Goal: Check status: Check status

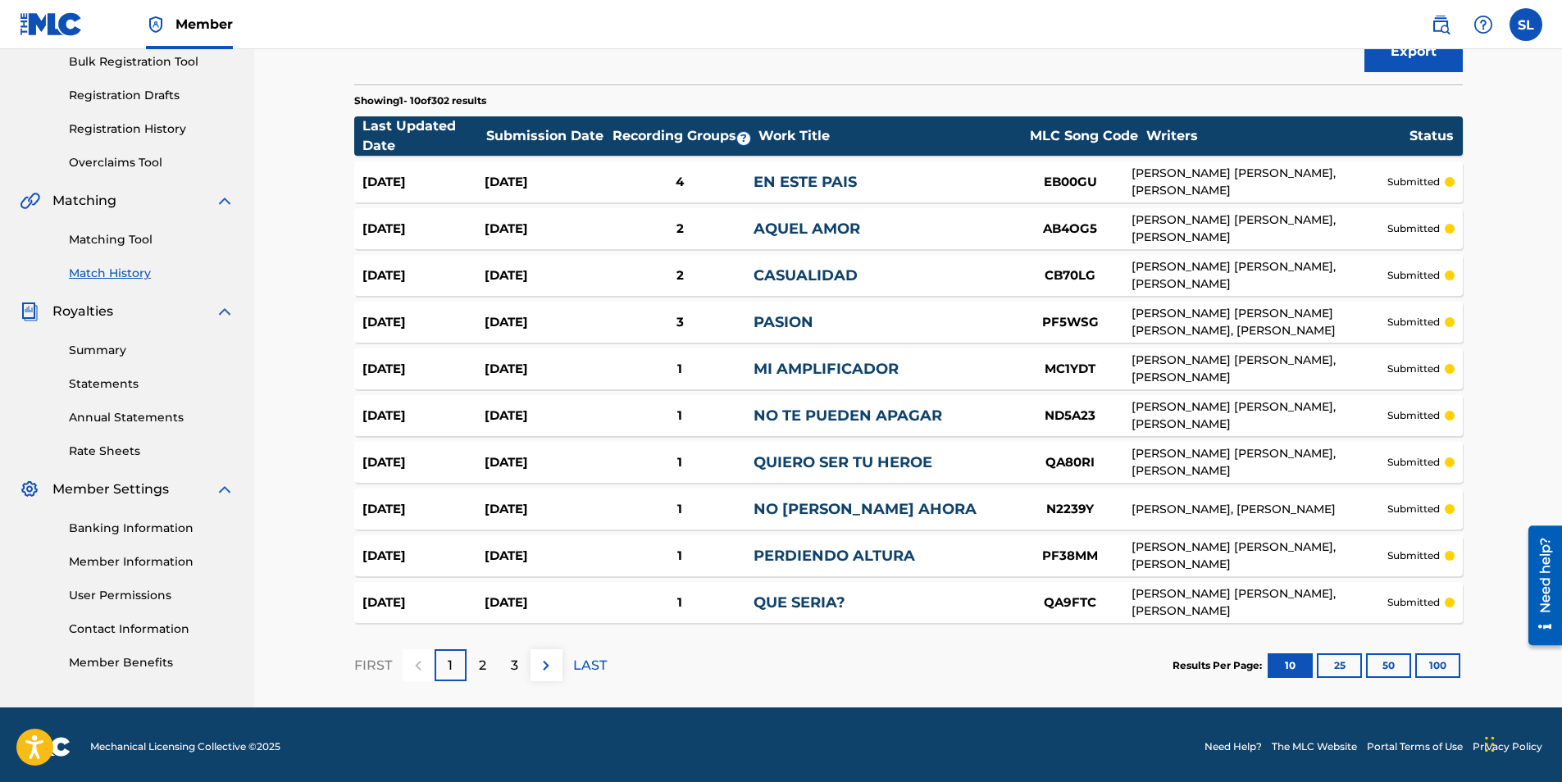
scroll to position [251, 0]
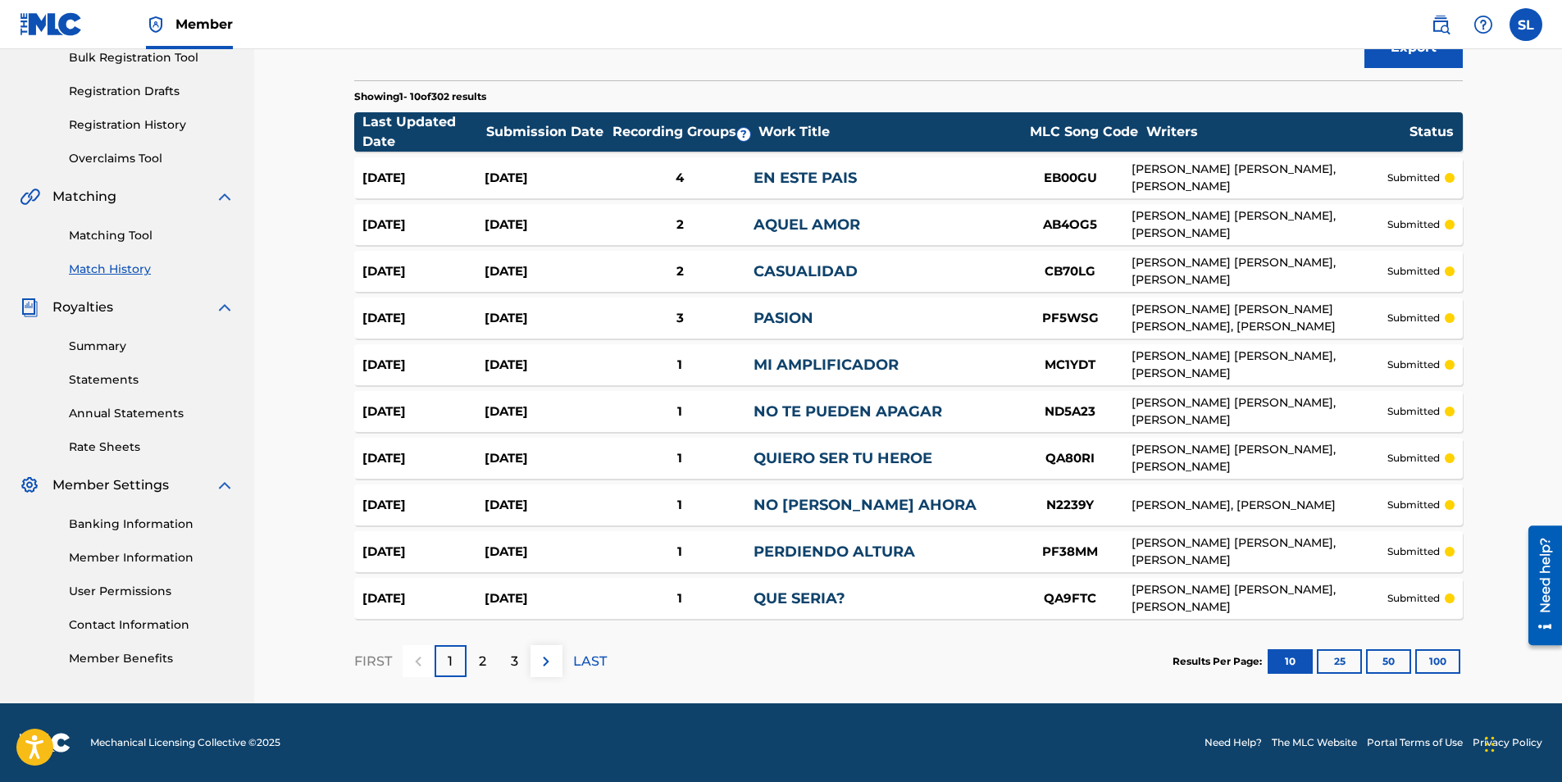
click at [1421, 660] on button "100" at bounding box center [1437, 661] width 45 height 25
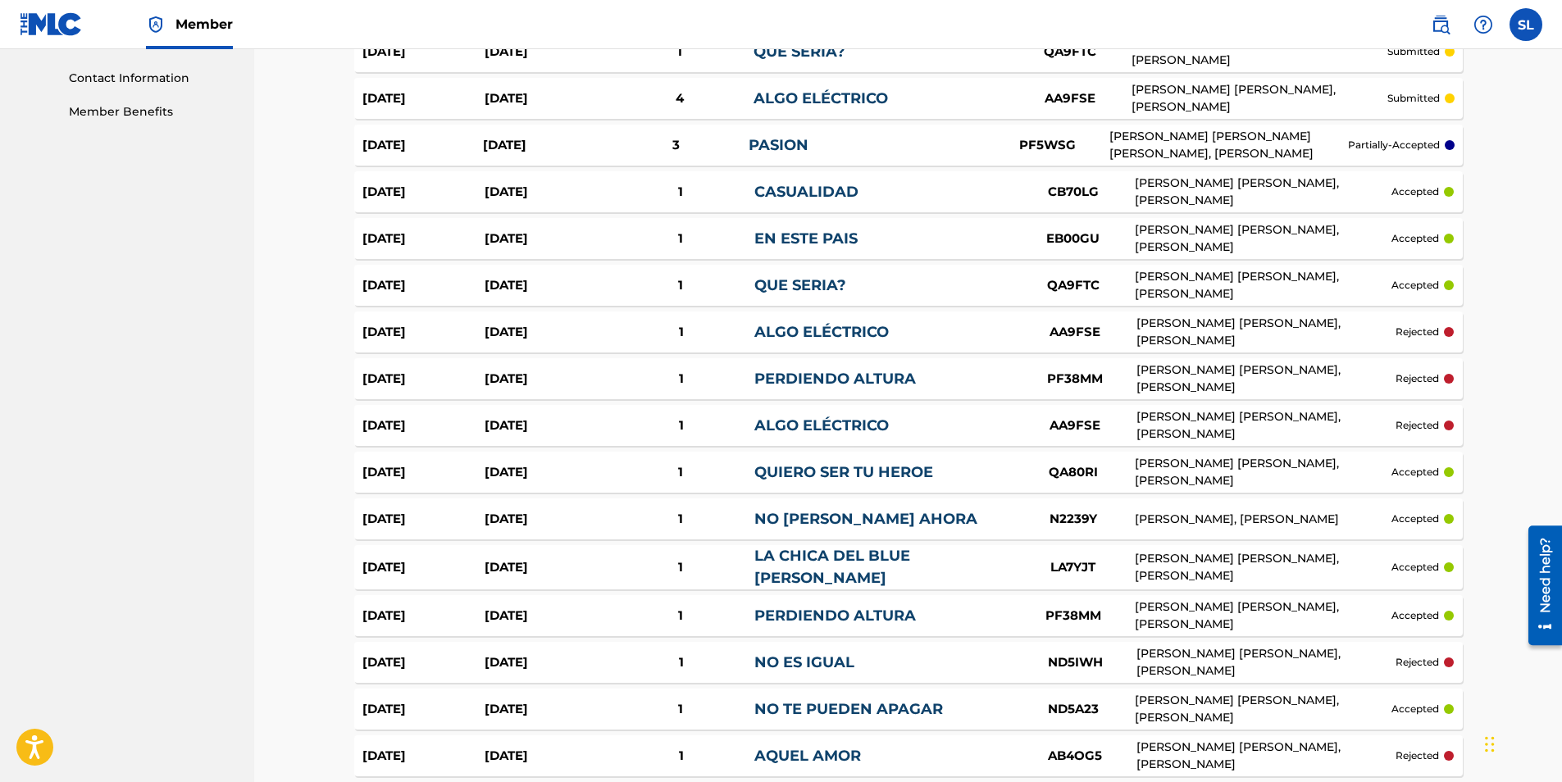
scroll to position [0, 0]
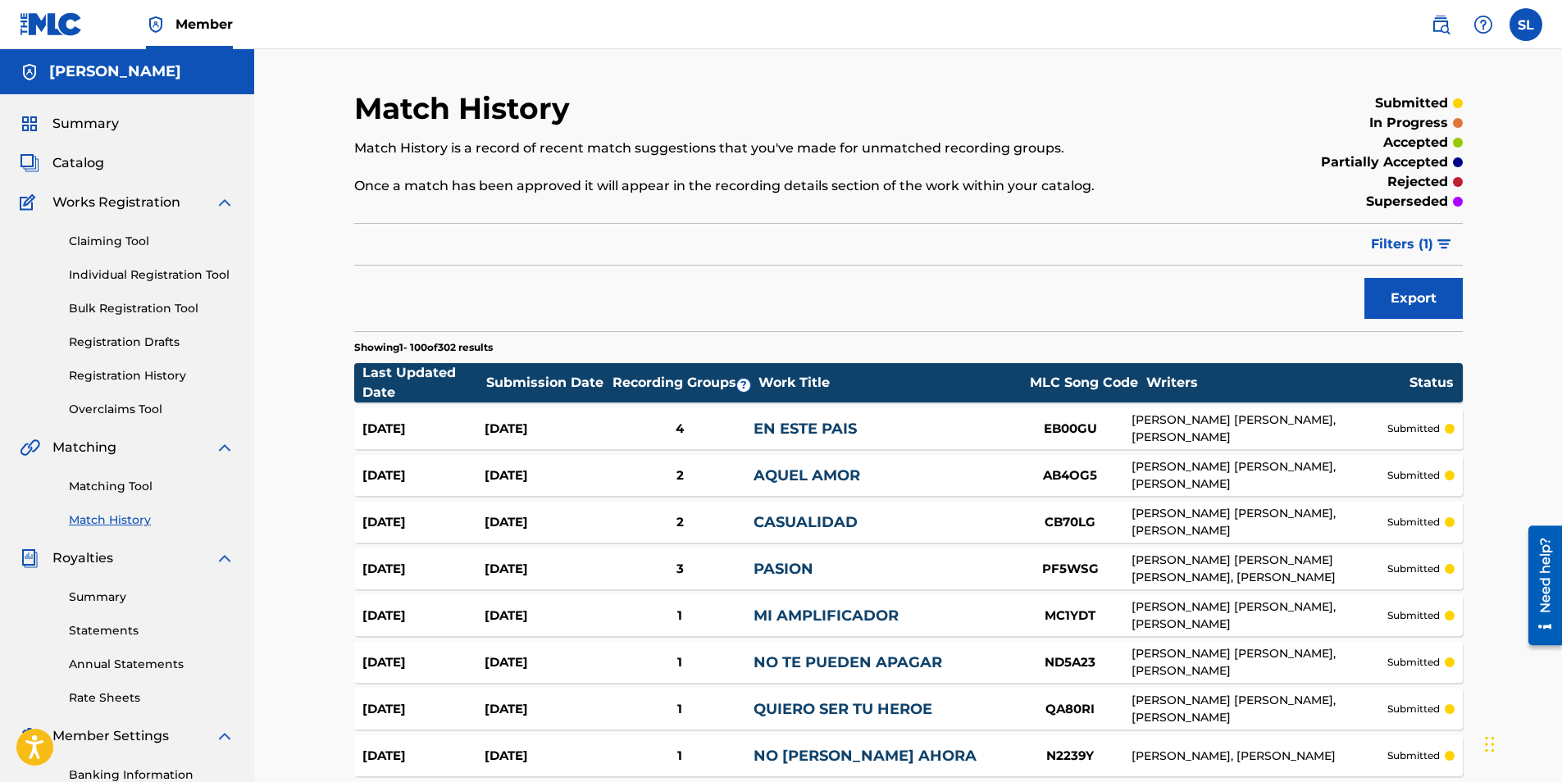
click at [89, 160] on span "Catalog" at bounding box center [78, 163] width 52 height 20
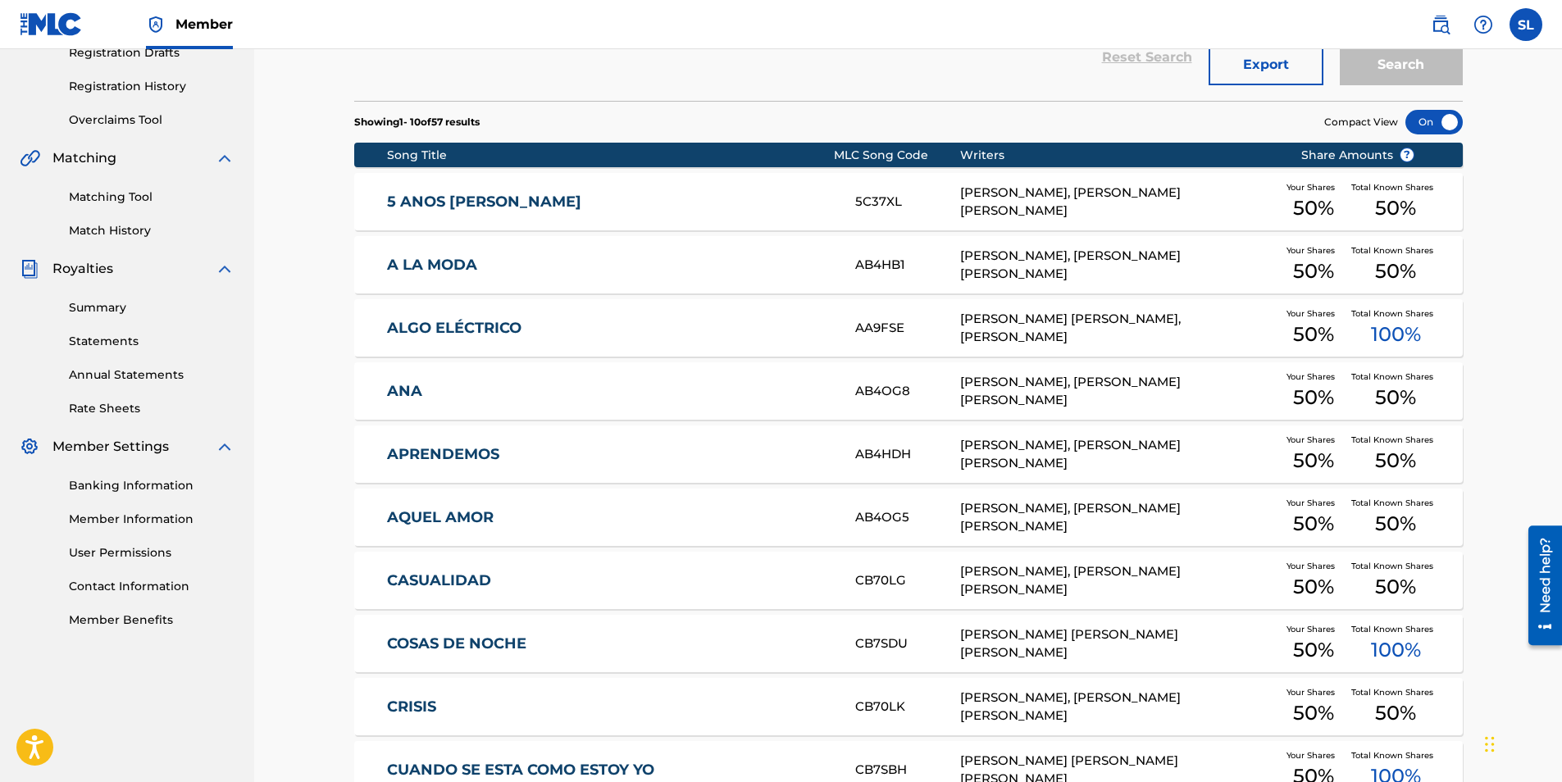
scroll to position [469, 0]
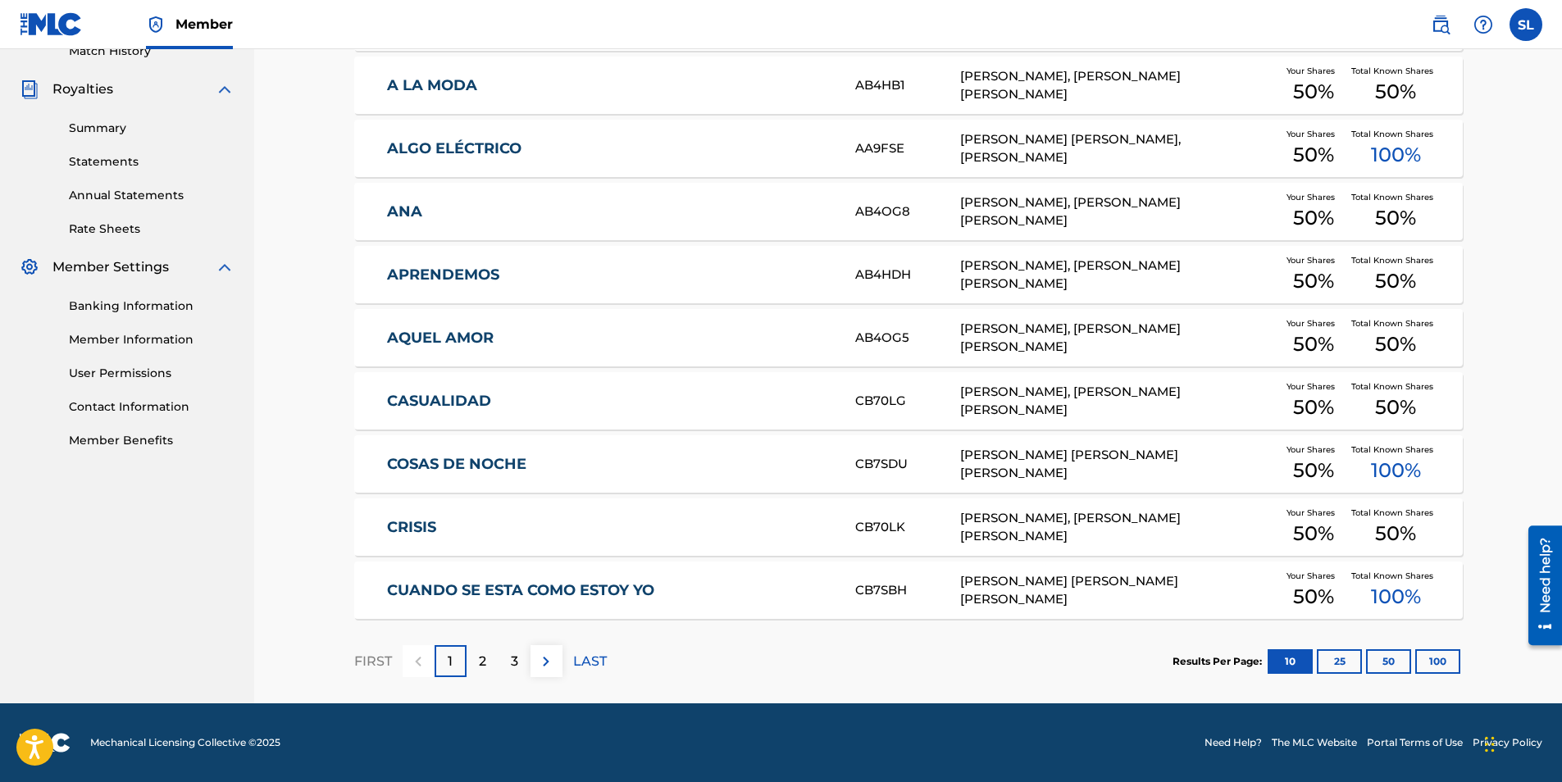
click at [1442, 658] on button "100" at bounding box center [1437, 661] width 45 height 25
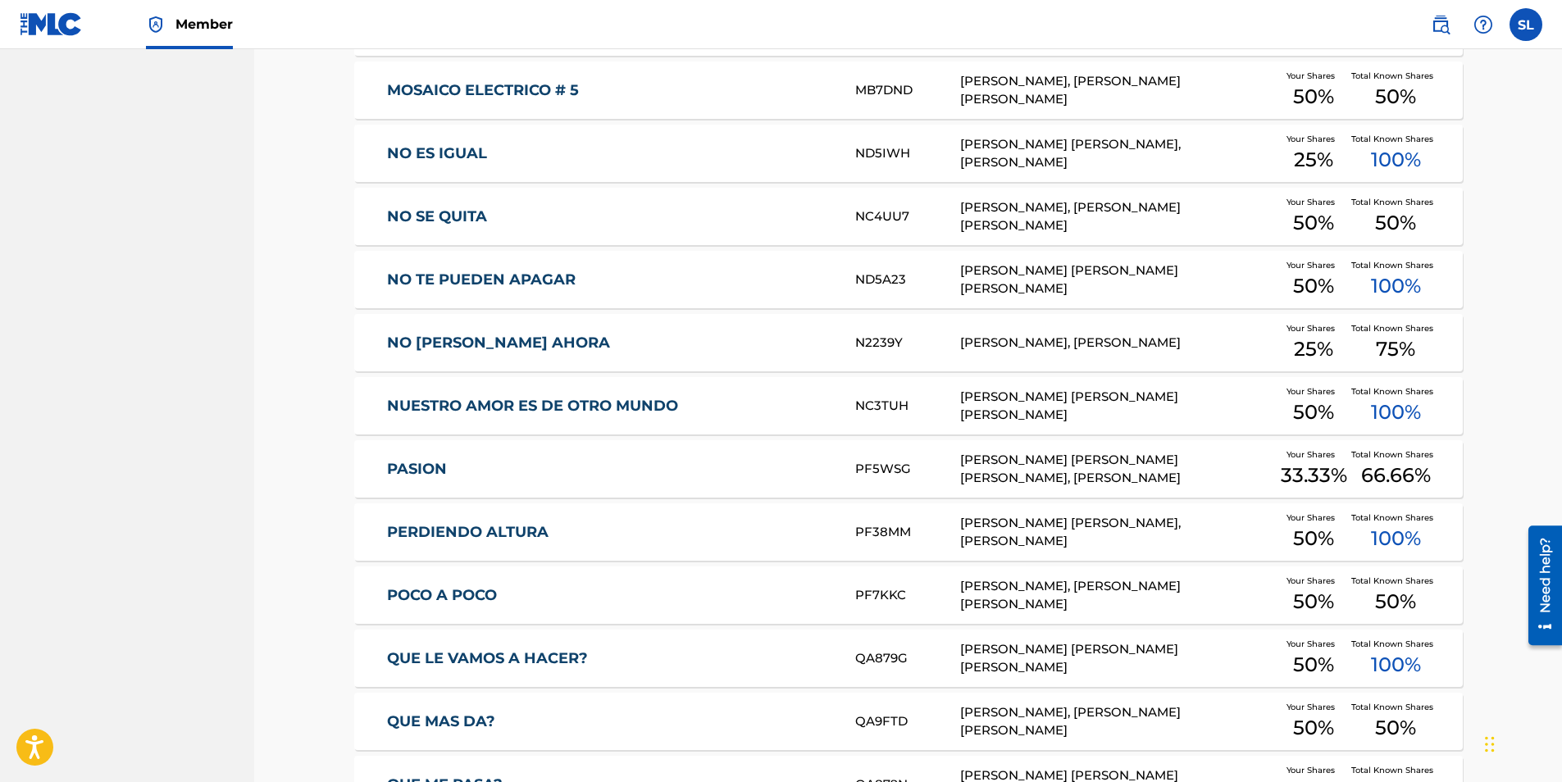
scroll to position [2518, 0]
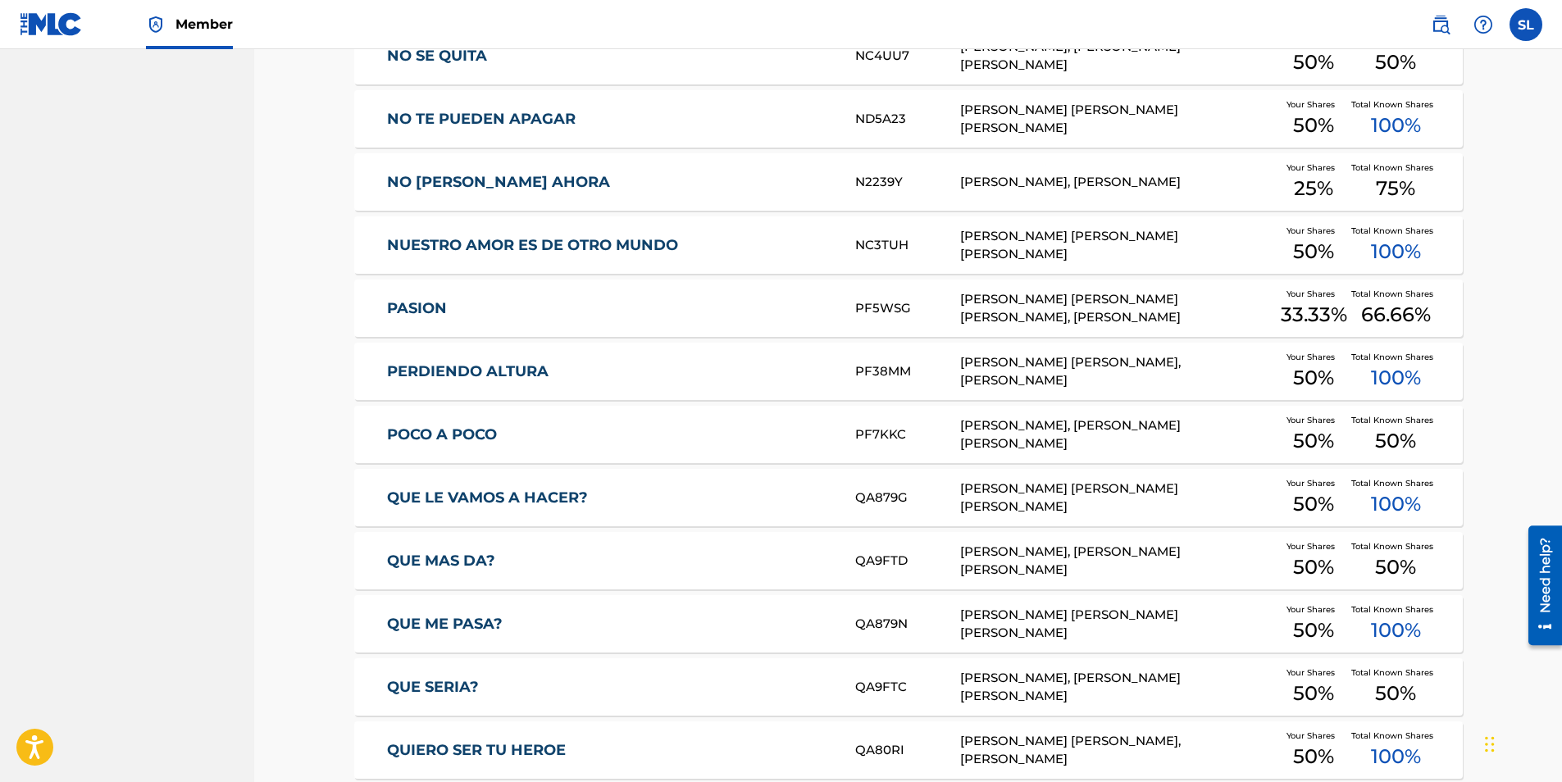
click at [411, 180] on link "NO [PERSON_NAME] AHORA" at bounding box center [610, 182] width 446 height 19
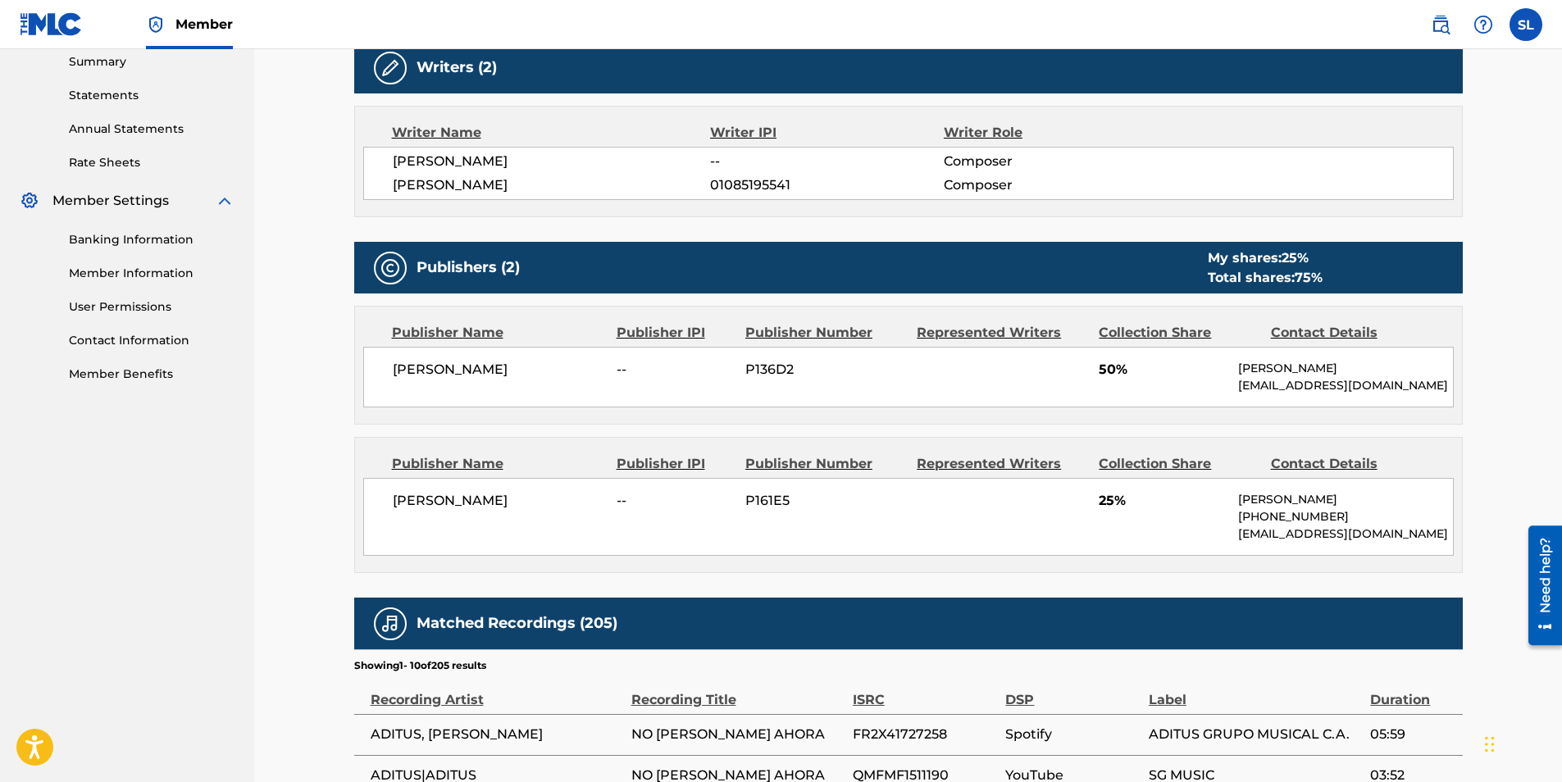
scroll to position [399, 0]
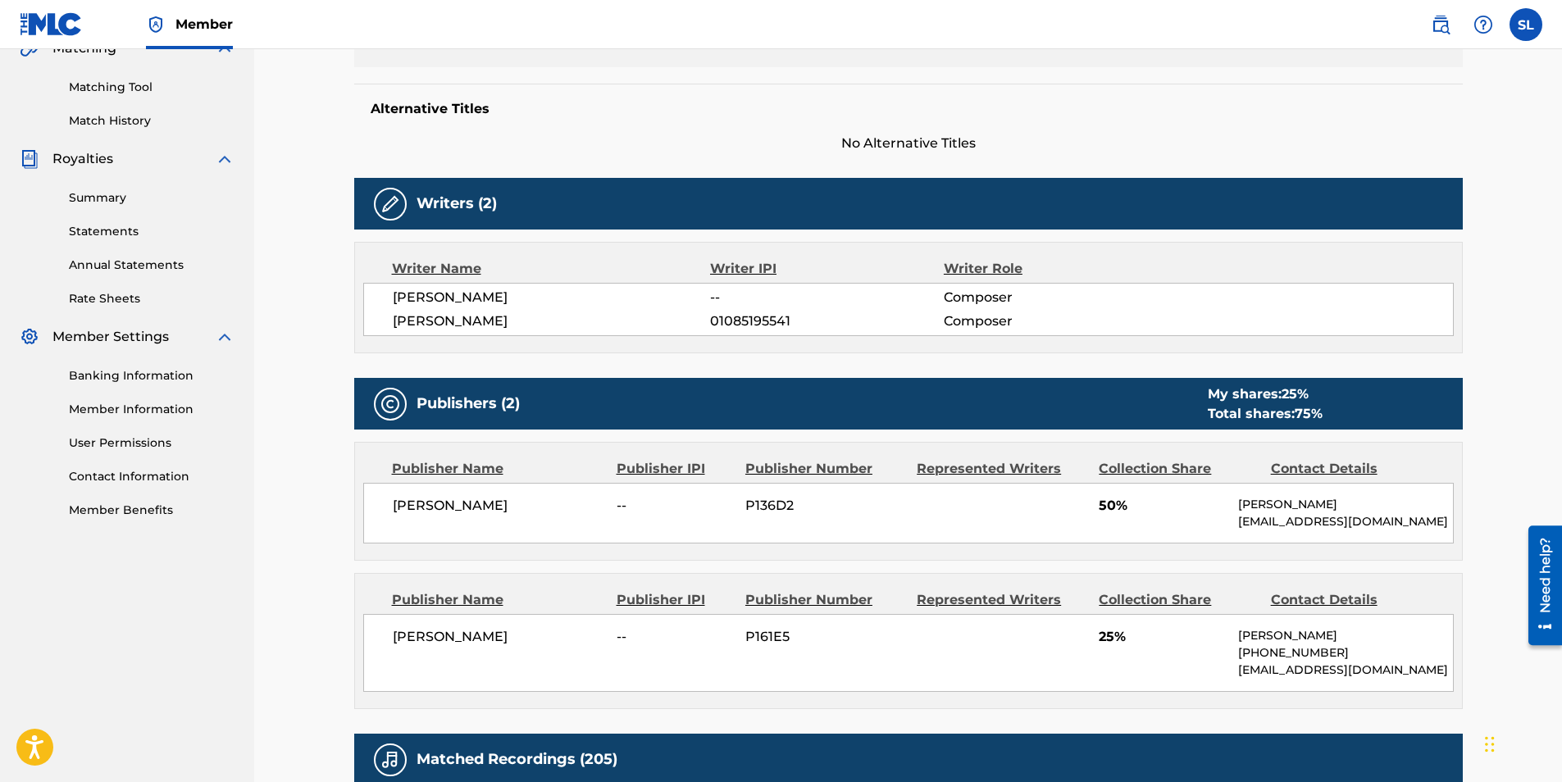
click at [107, 208] on div "Summary Statements Annual Statements Rate Sheets" at bounding box center [127, 238] width 215 height 139
click at [109, 203] on link "Summary" at bounding box center [152, 197] width 166 height 17
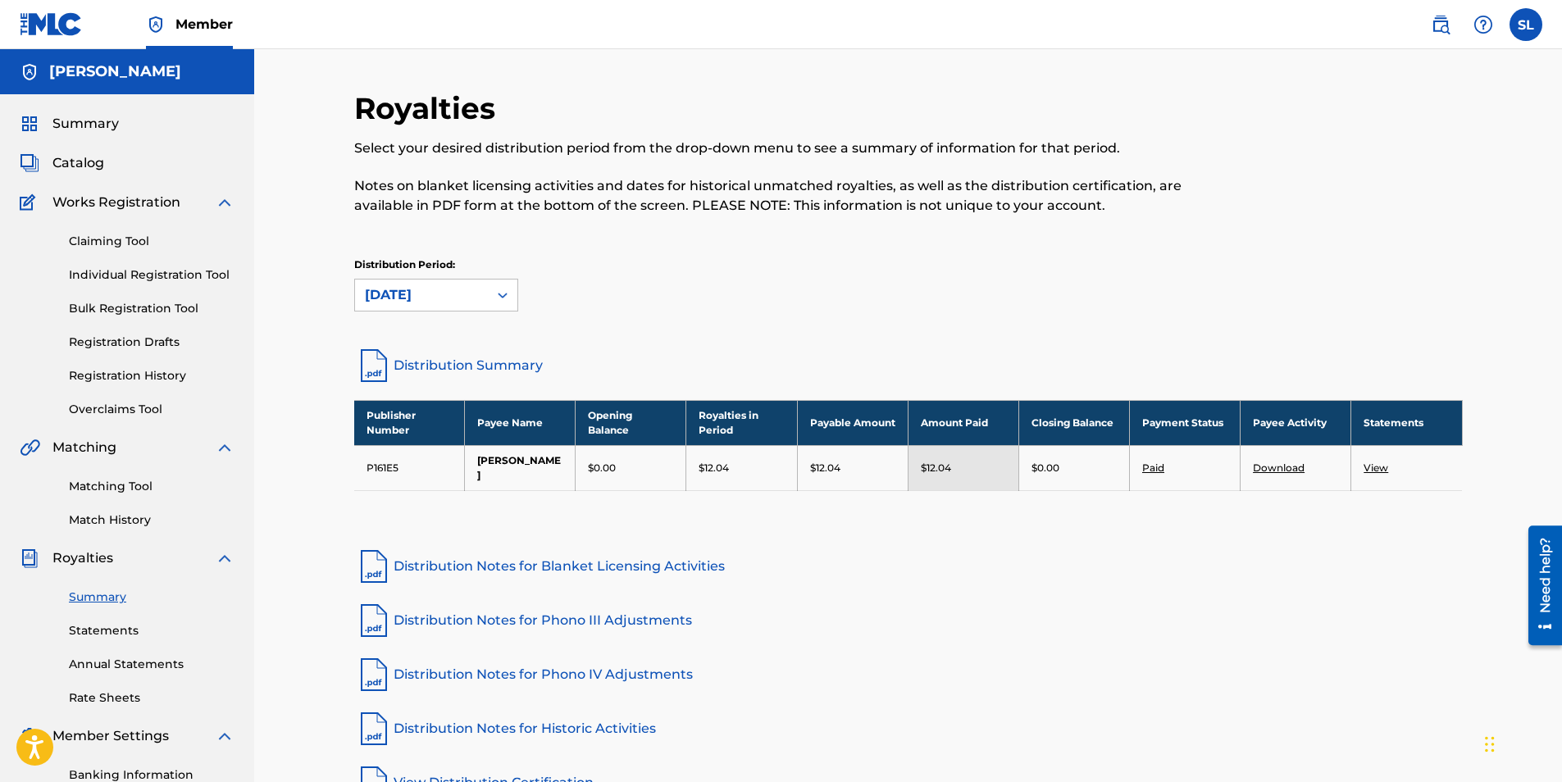
click at [119, 631] on link "Statements" at bounding box center [152, 630] width 166 height 17
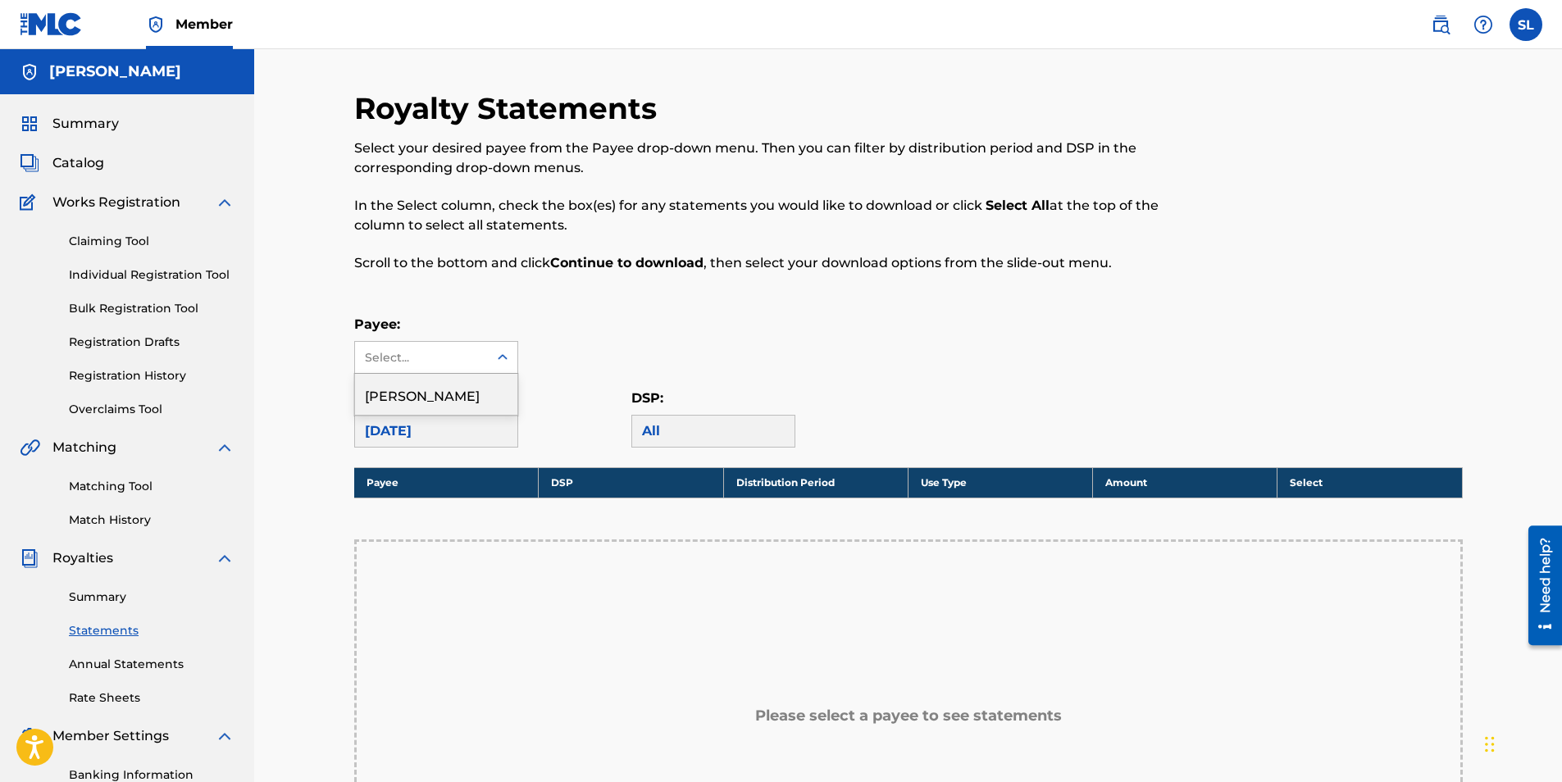
click at [453, 348] on div "Select..." at bounding box center [421, 357] width 133 height 31
click at [430, 403] on div "[PERSON_NAME]" at bounding box center [436, 394] width 162 height 41
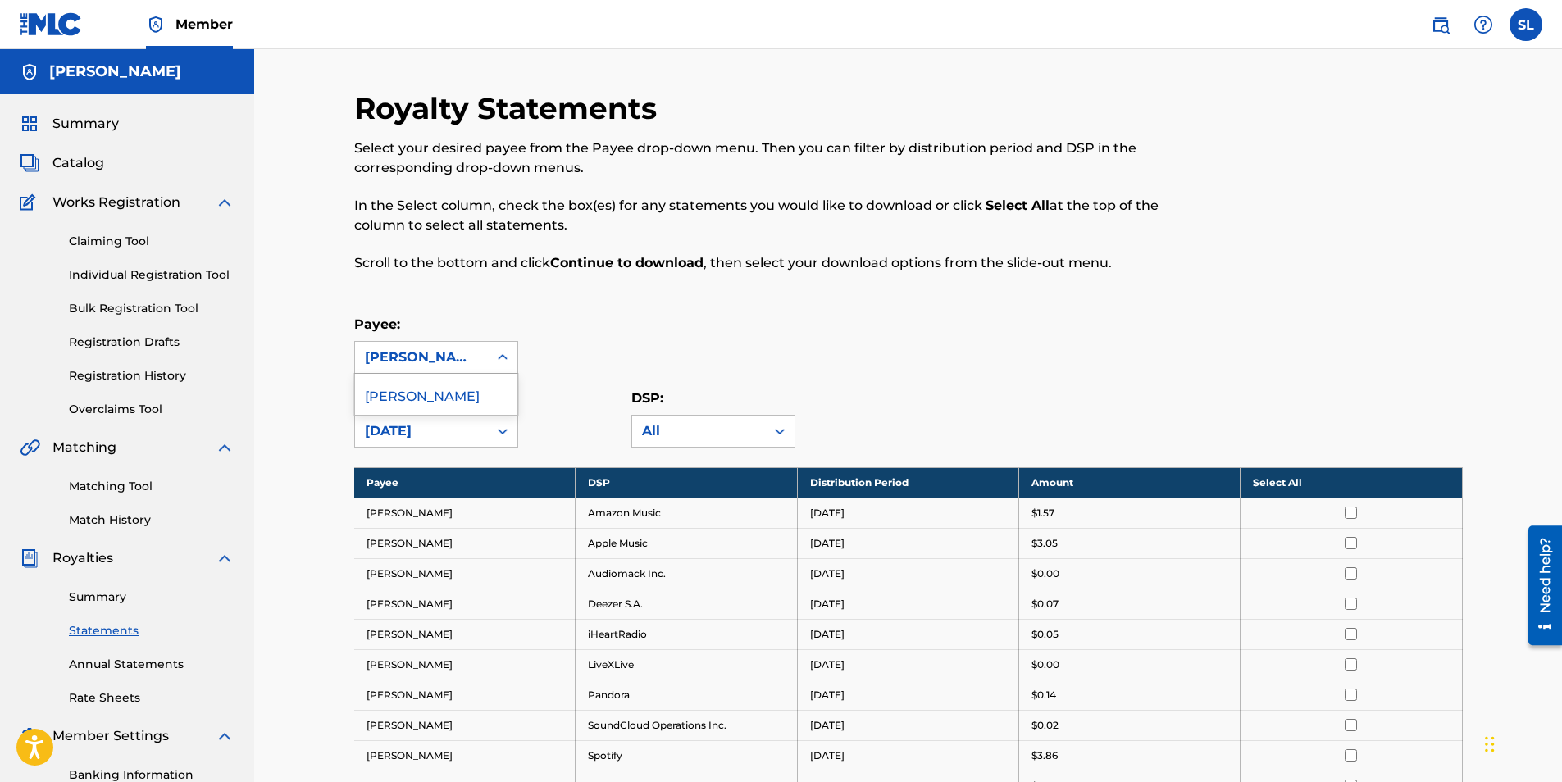
click at [436, 357] on div "[PERSON_NAME]" at bounding box center [421, 358] width 113 height 20
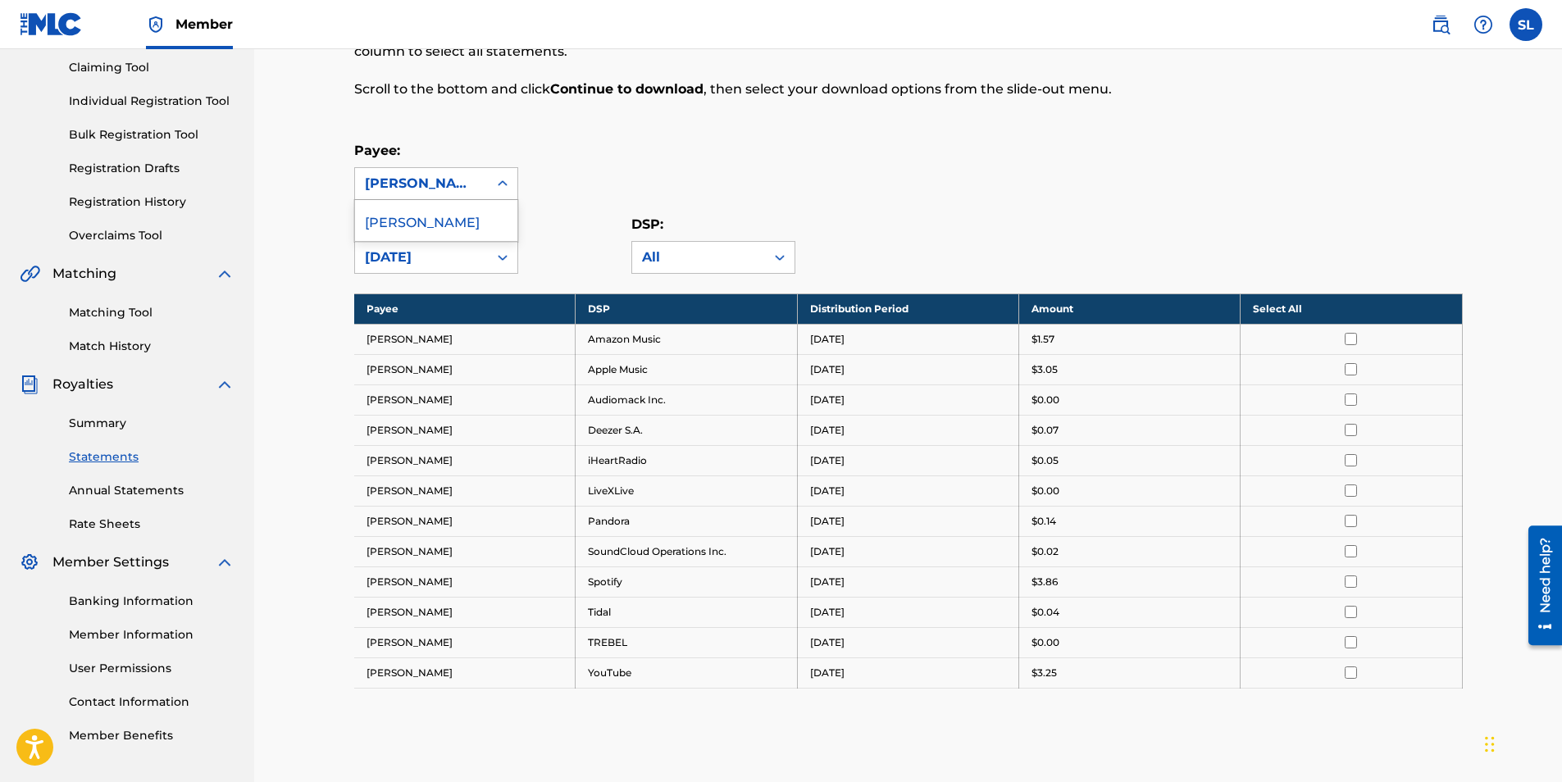
scroll to position [137, 0]
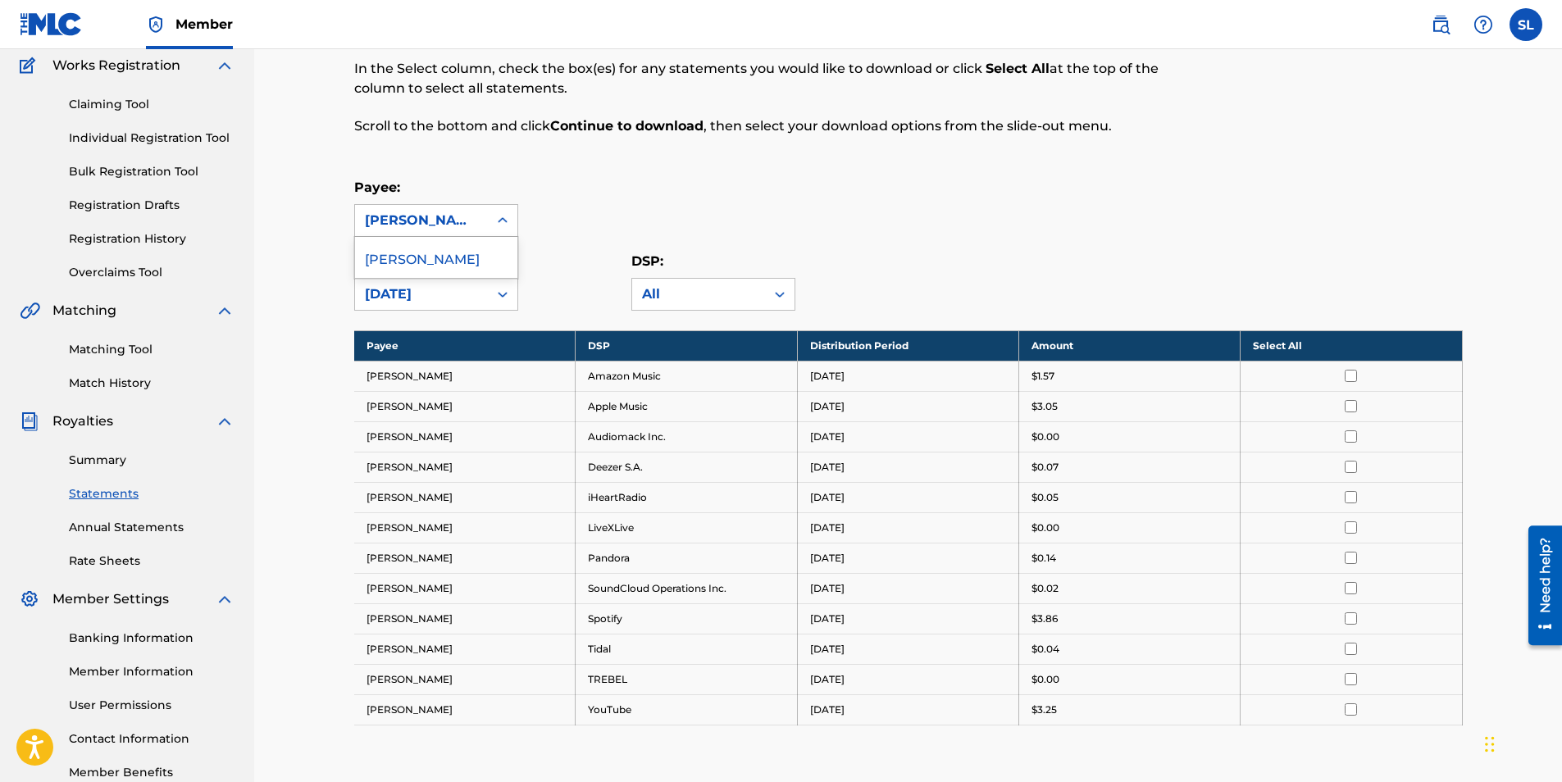
click at [95, 453] on link "Summary" at bounding box center [152, 460] width 166 height 17
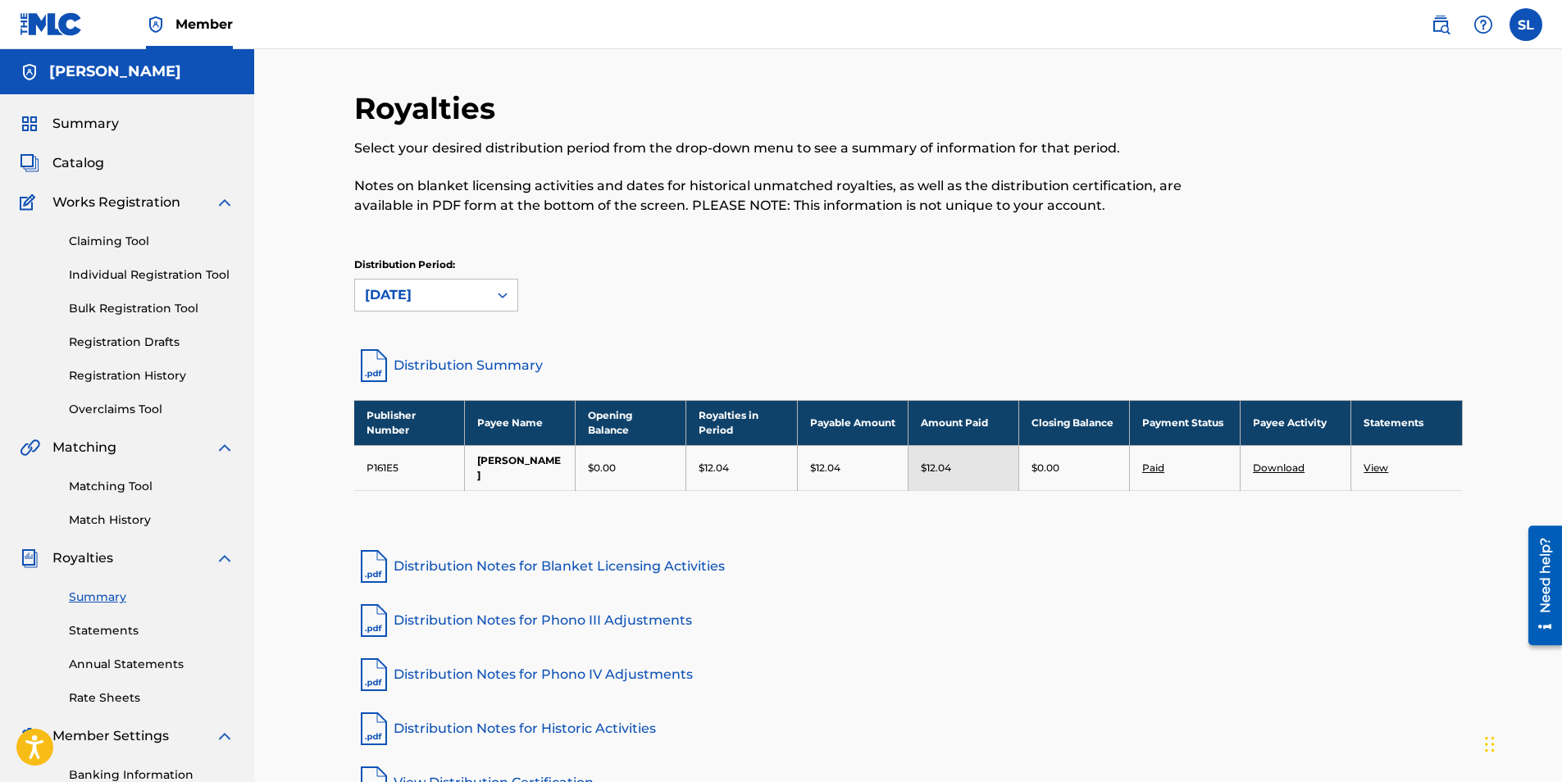
click at [490, 368] on link "Distribution Summary" at bounding box center [908, 365] width 1108 height 39
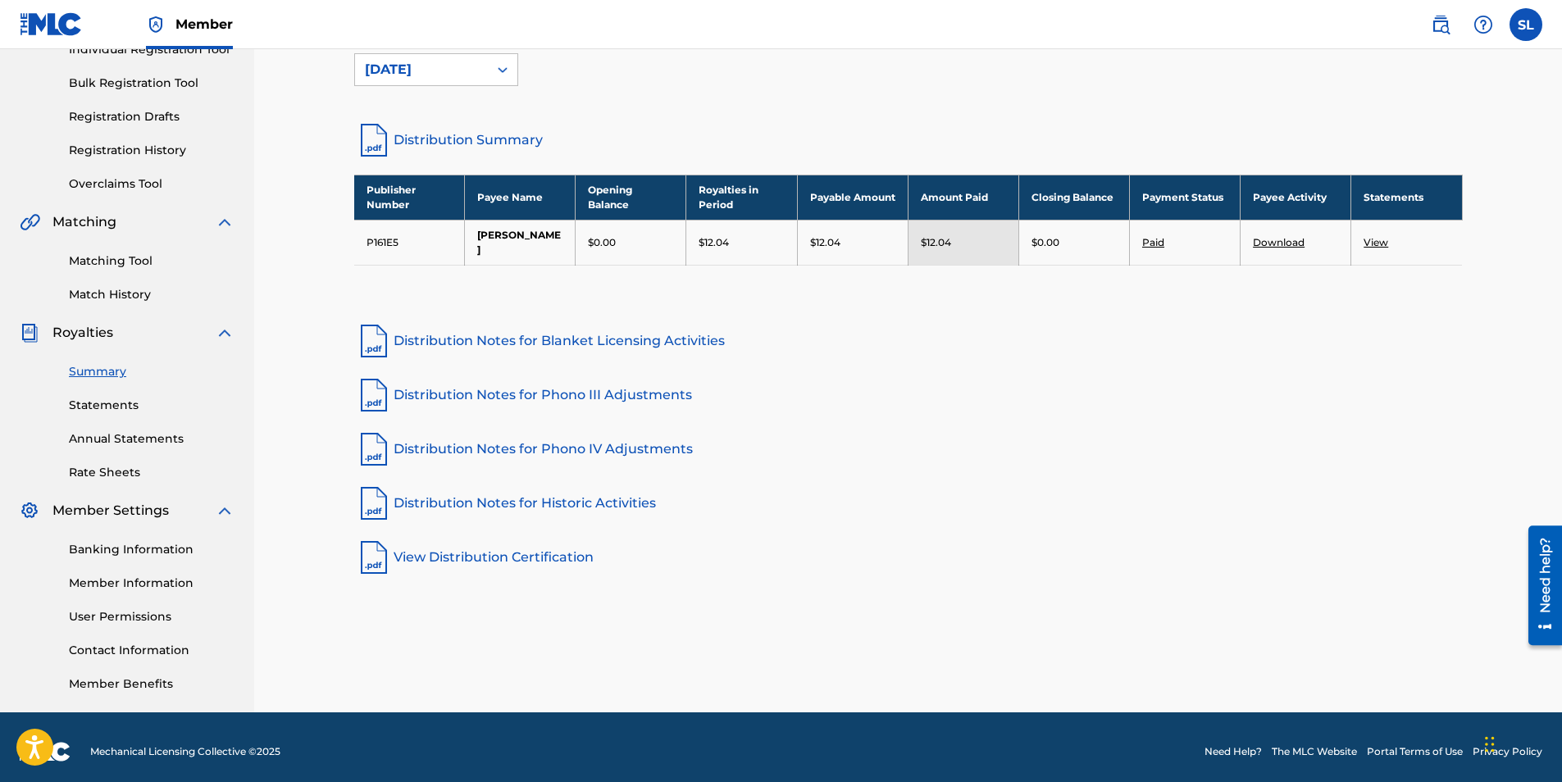
scroll to position [234, 0]
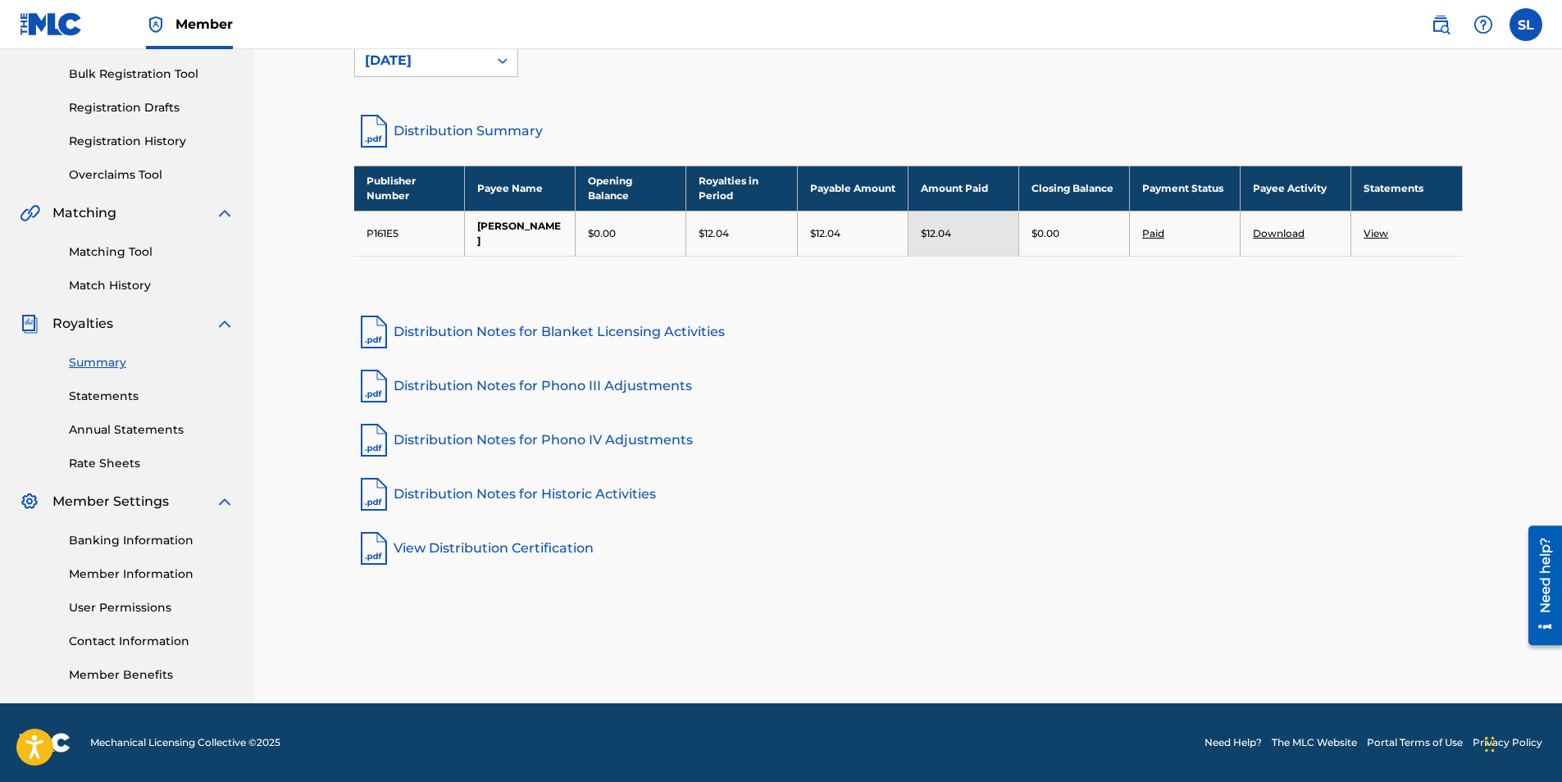
click at [492, 560] on link "View Distribution Certification" at bounding box center [908, 548] width 1108 height 39
